Goal: Information Seeking & Learning: Compare options

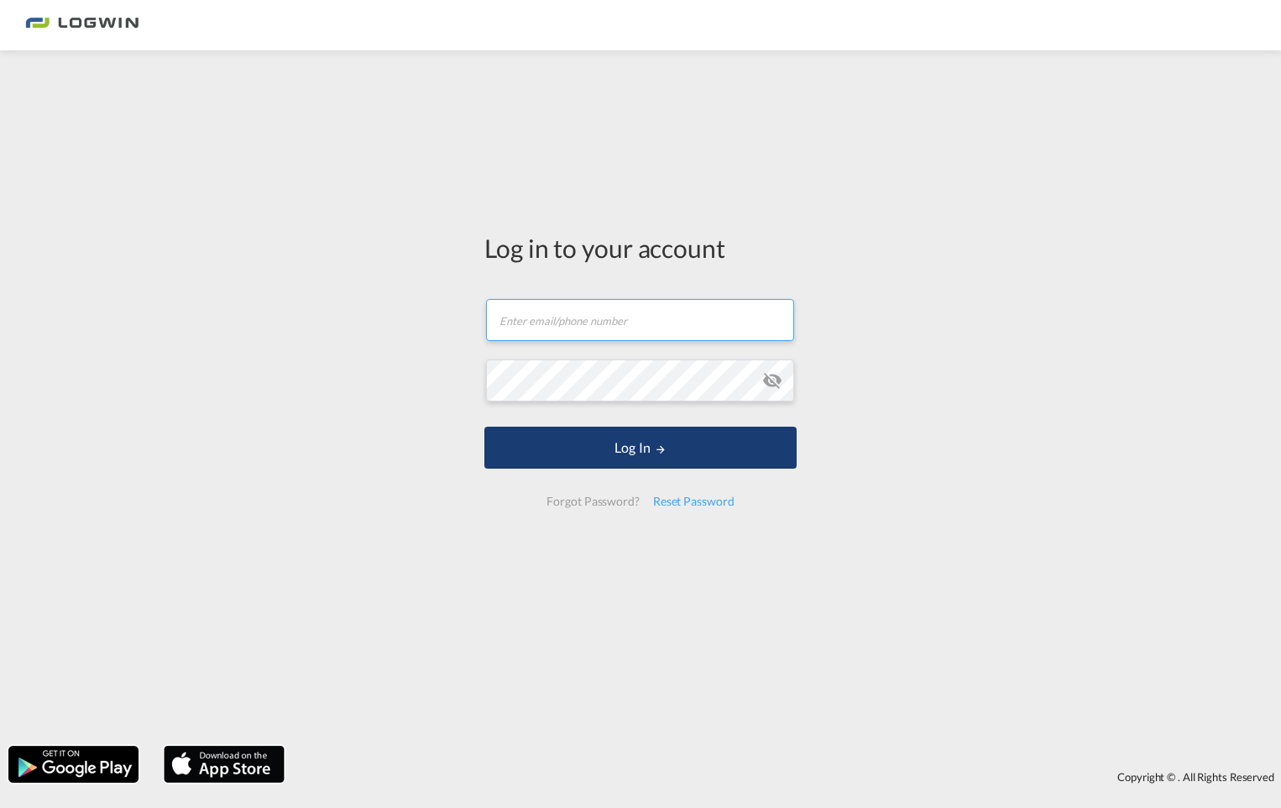
type input "[PERSON_NAME][EMAIL_ADDRESS][PERSON_NAME][DOMAIN_NAME]"
click at [660, 458] on button "Log In" at bounding box center [640, 447] width 312 height 42
